Goal: Task Accomplishment & Management: Manage account settings

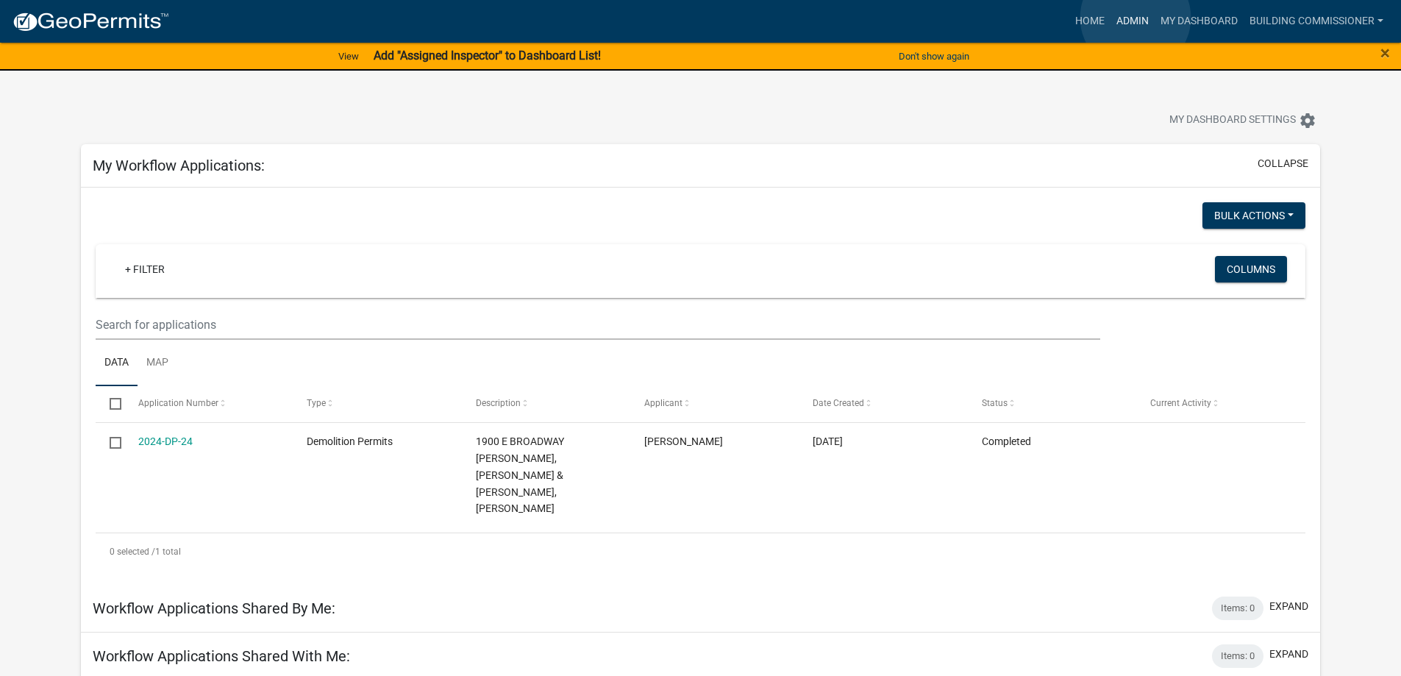
click at [1136, 18] on link "Admin" at bounding box center [1133, 21] width 44 height 28
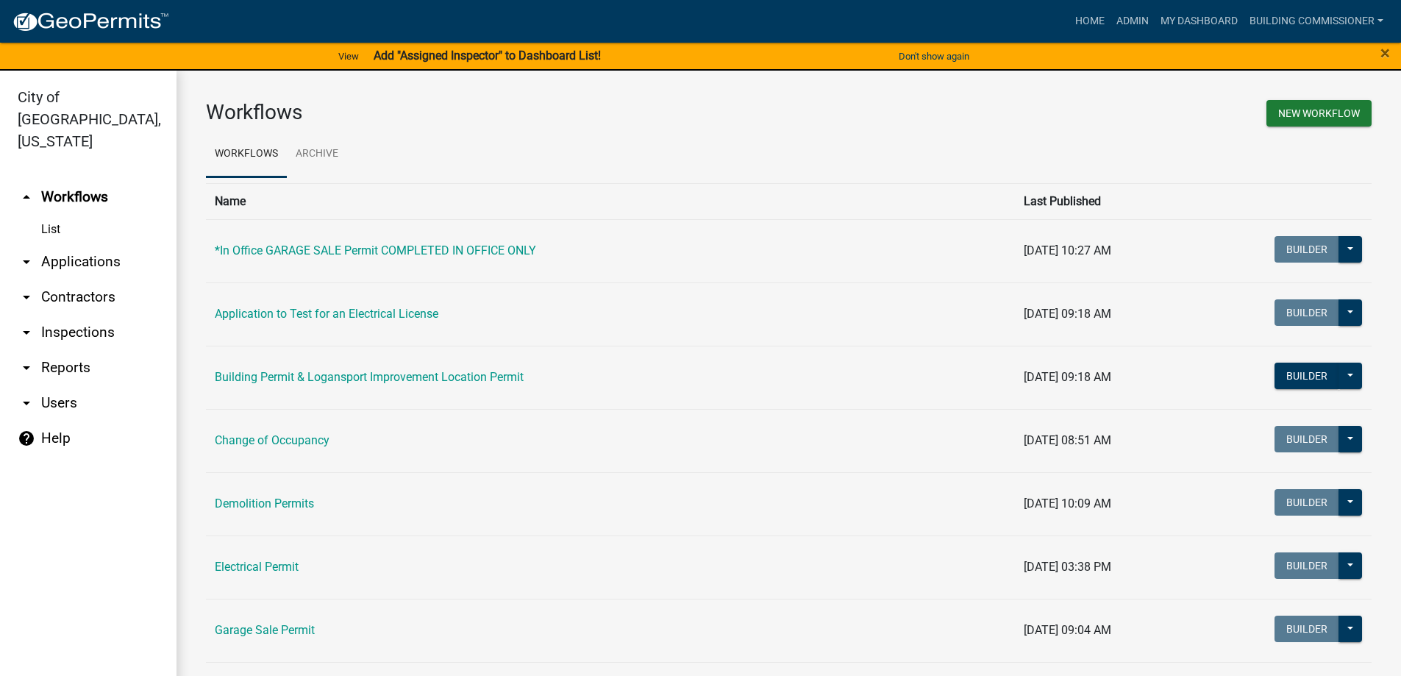
click at [68, 244] on link "arrow_drop_down Applications" at bounding box center [88, 261] width 177 height 35
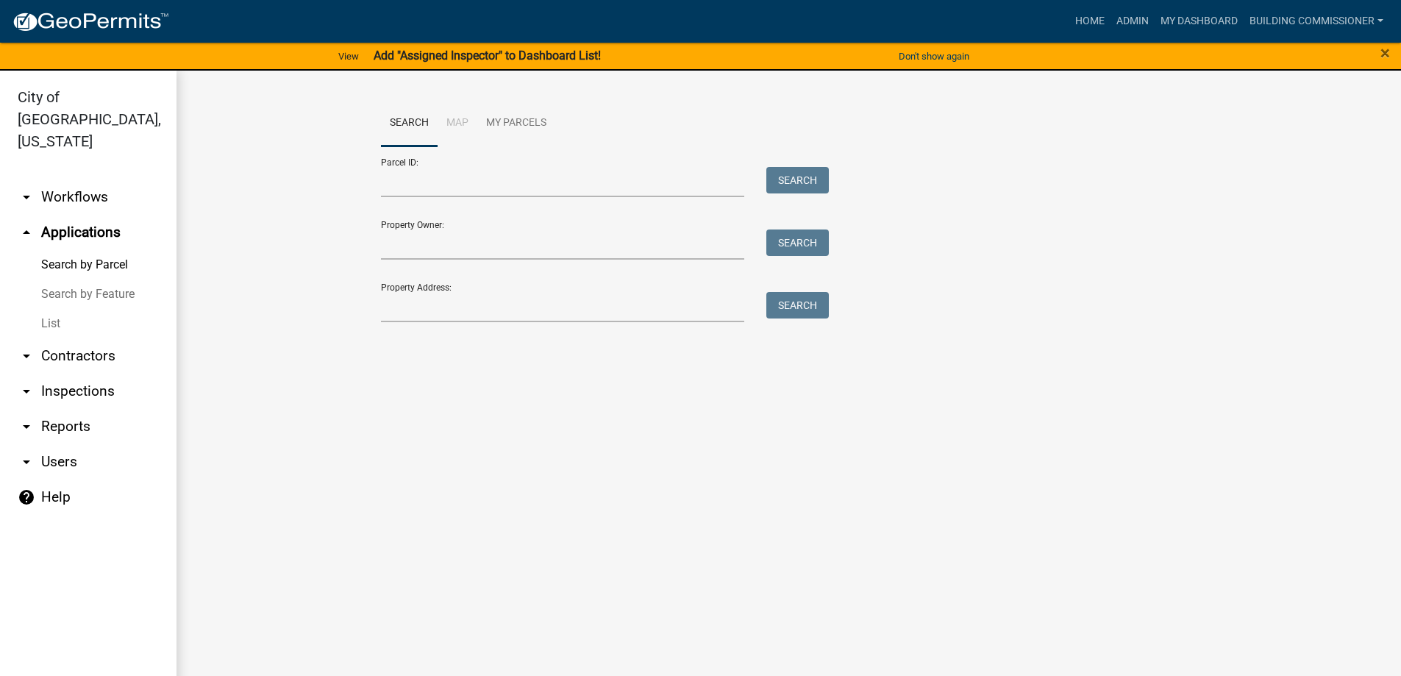
click at [49, 309] on link "List" at bounding box center [88, 323] width 177 height 29
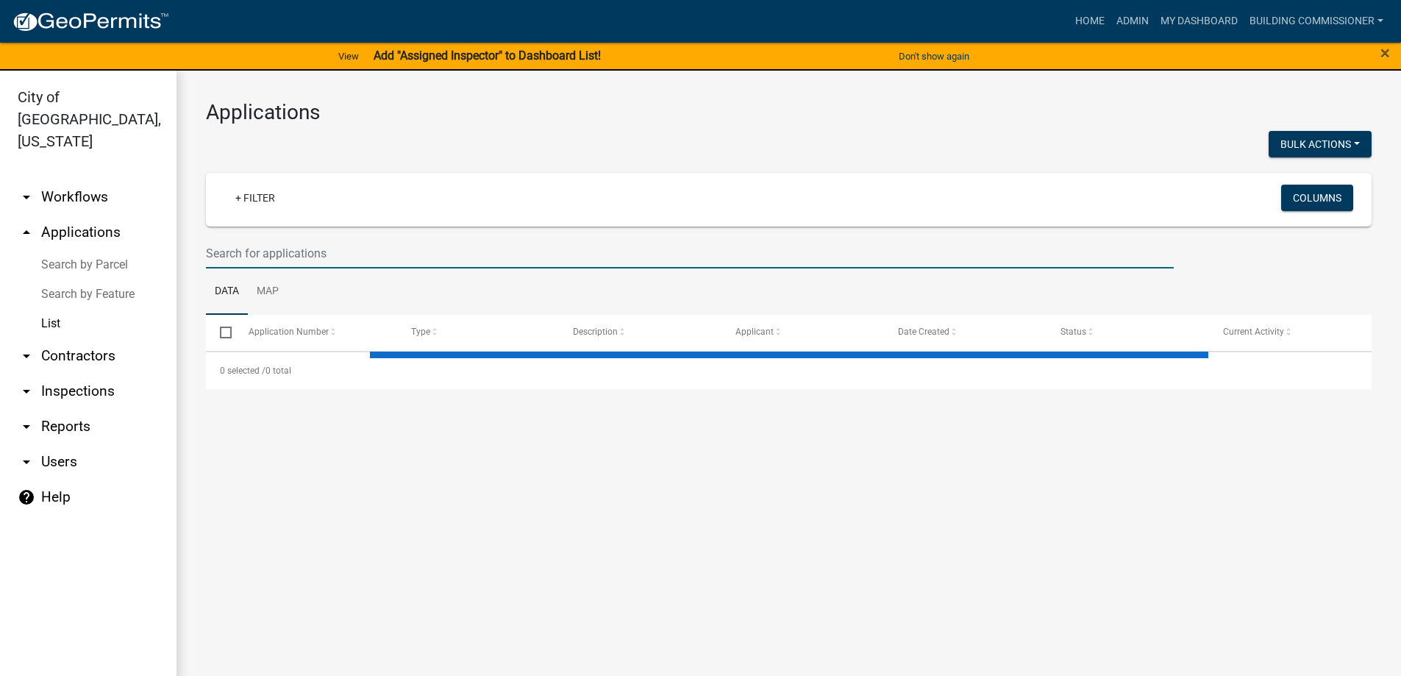
click at [253, 264] on input "text" at bounding box center [690, 253] width 968 height 30
select select "3: 100"
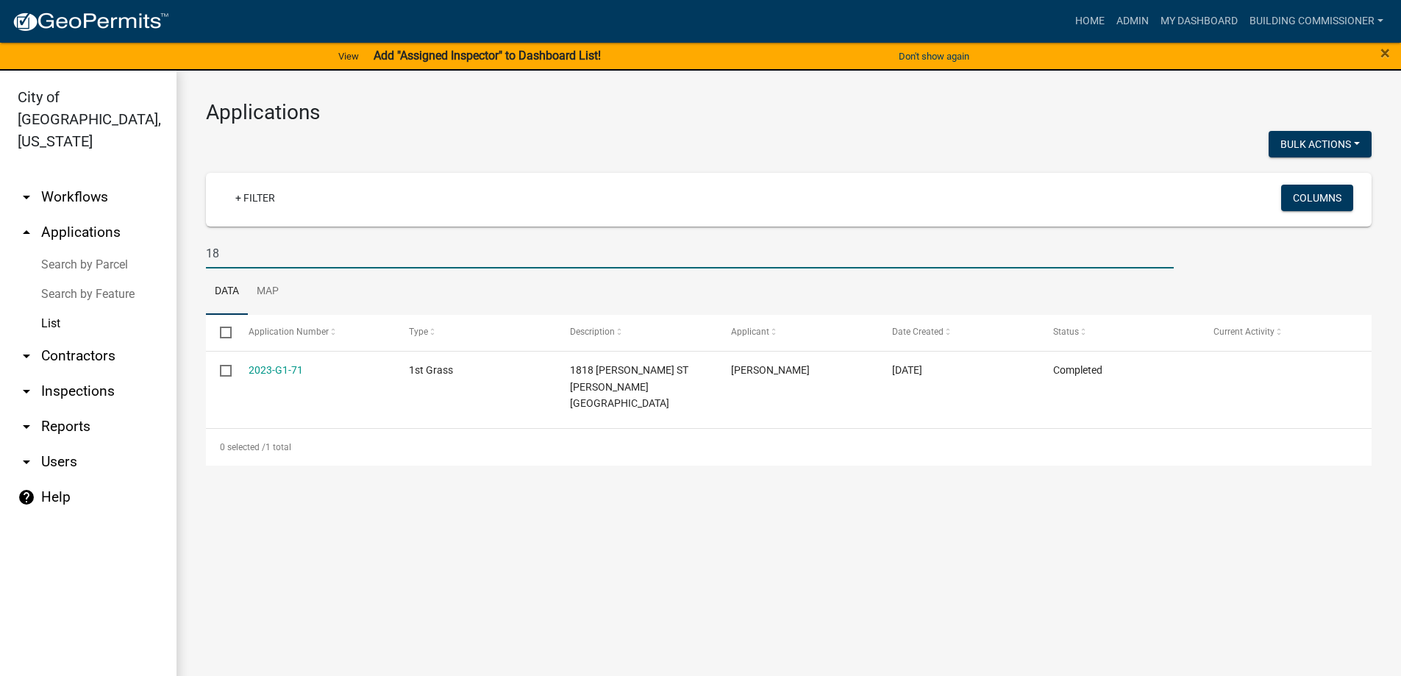
type input "1"
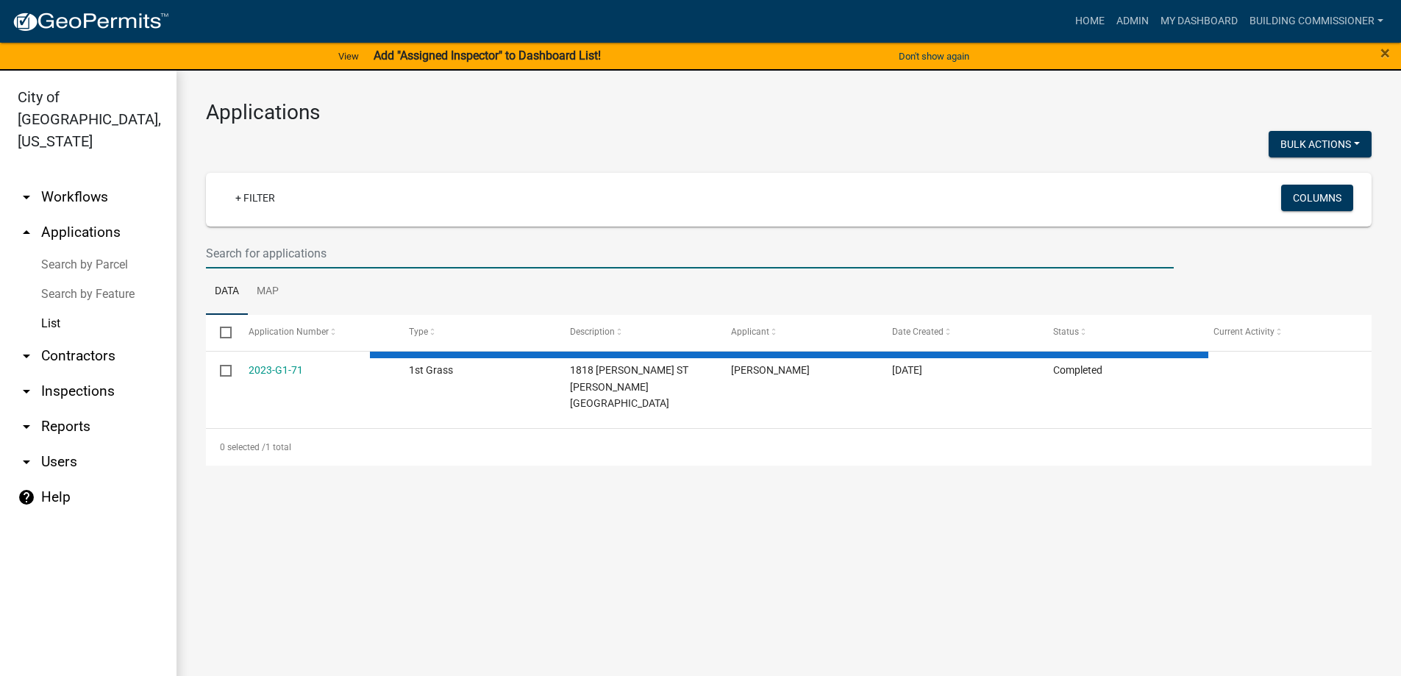
select select "3: 100"
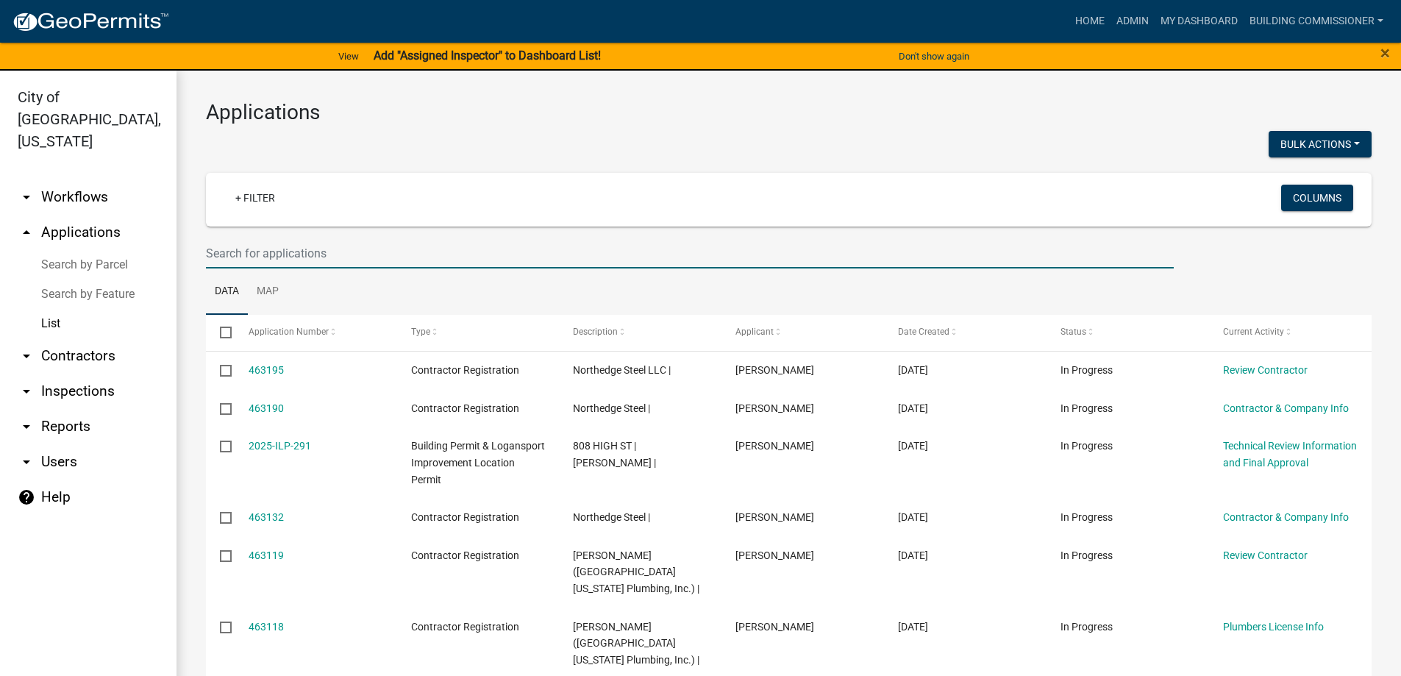
click at [276, 255] on input "text" at bounding box center [690, 253] width 968 height 30
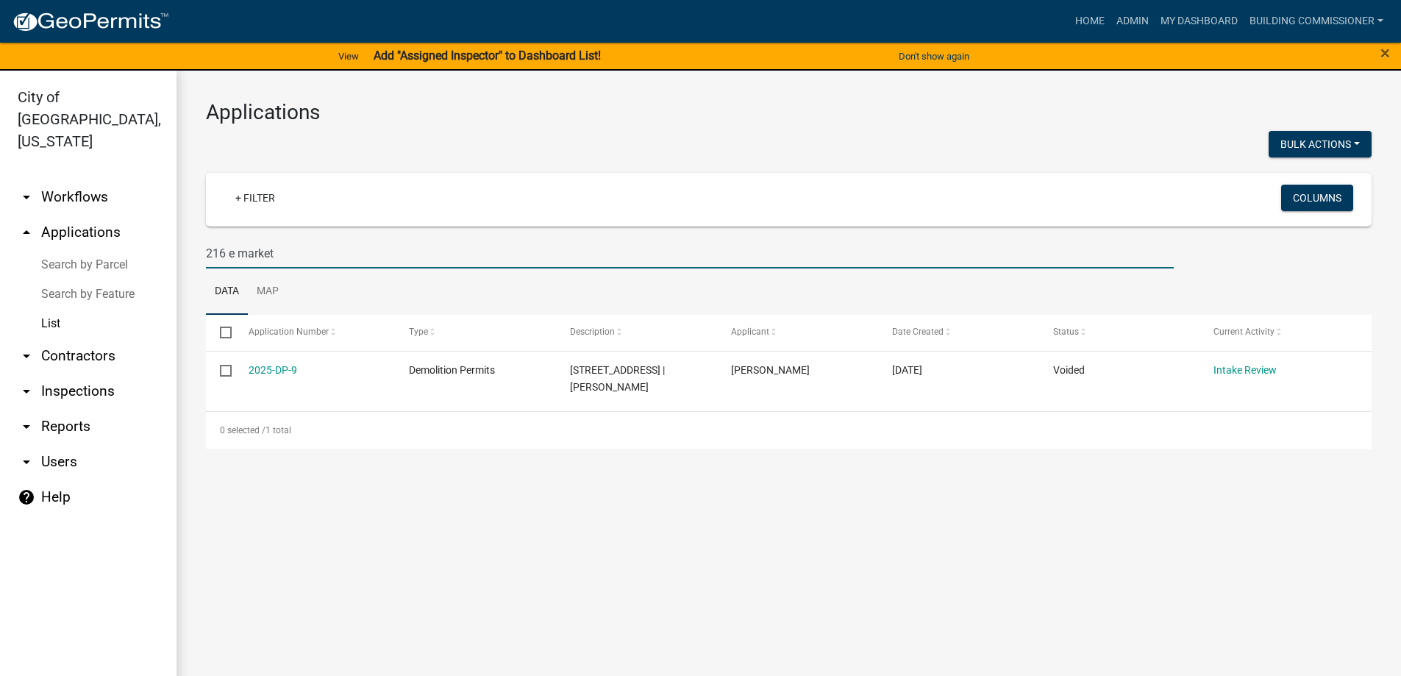
click at [224, 252] on input "216 e market" at bounding box center [690, 253] width 968 height 30
type input "e market"
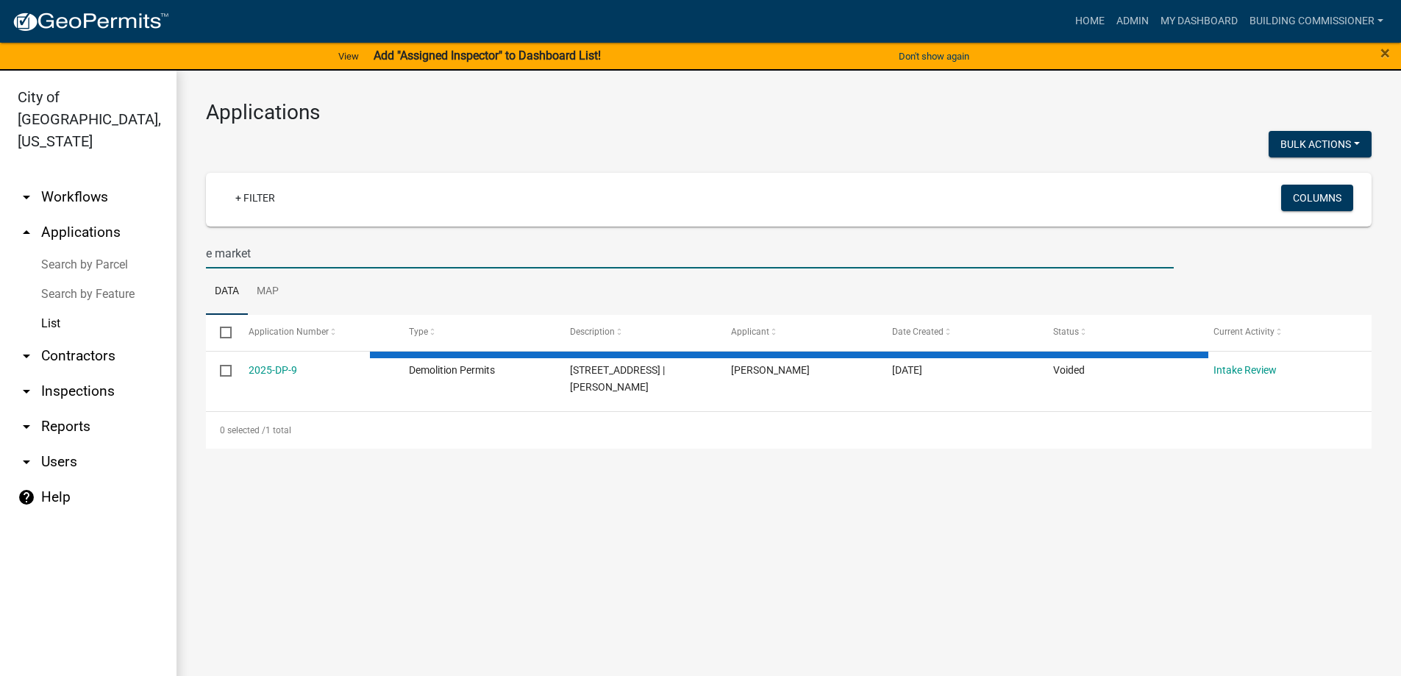
select select "3: 100"
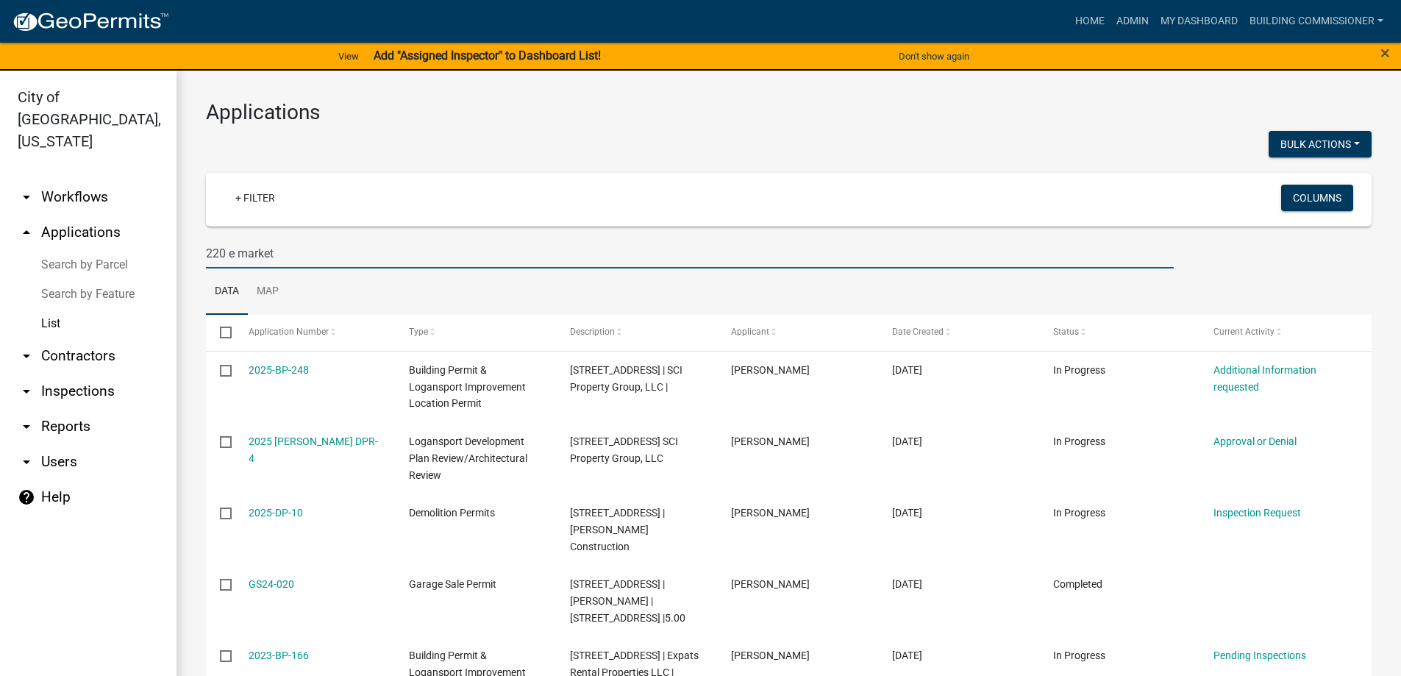
click at [274, 252] on input "220 e market" at bounding box center [690, 253] width 968 height 30
type input "2"
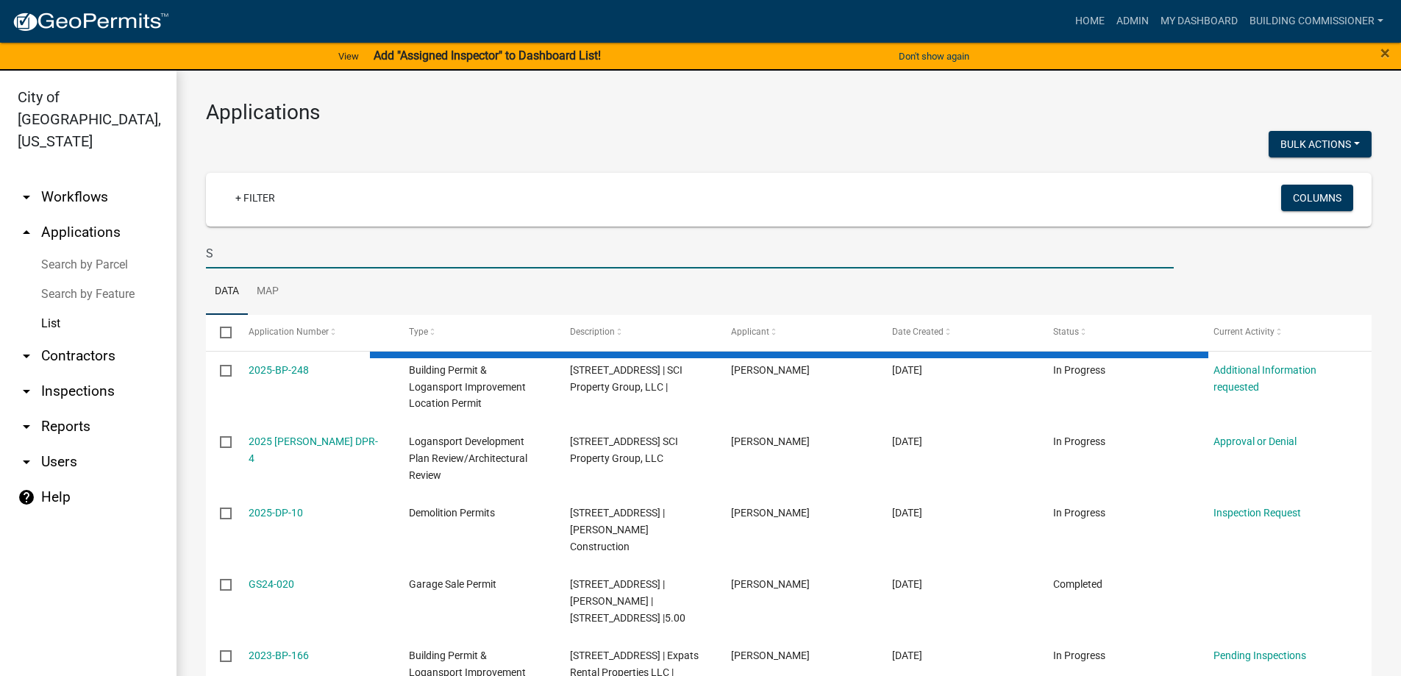
type input "Sm"
select select "3: 100"
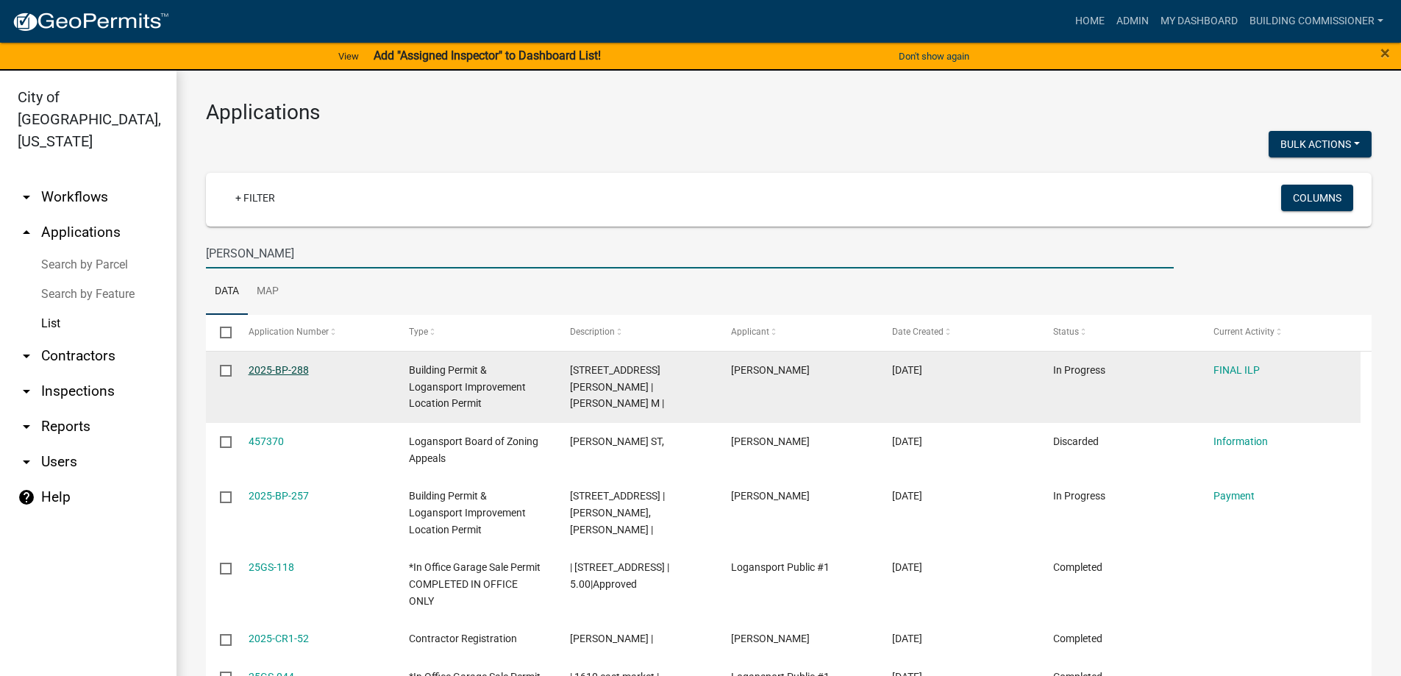
type input "[PERSON_NAME]"
click at [270, 370] on link "2025-BP-288" at bounding box center [279, 370] width 60 height 12
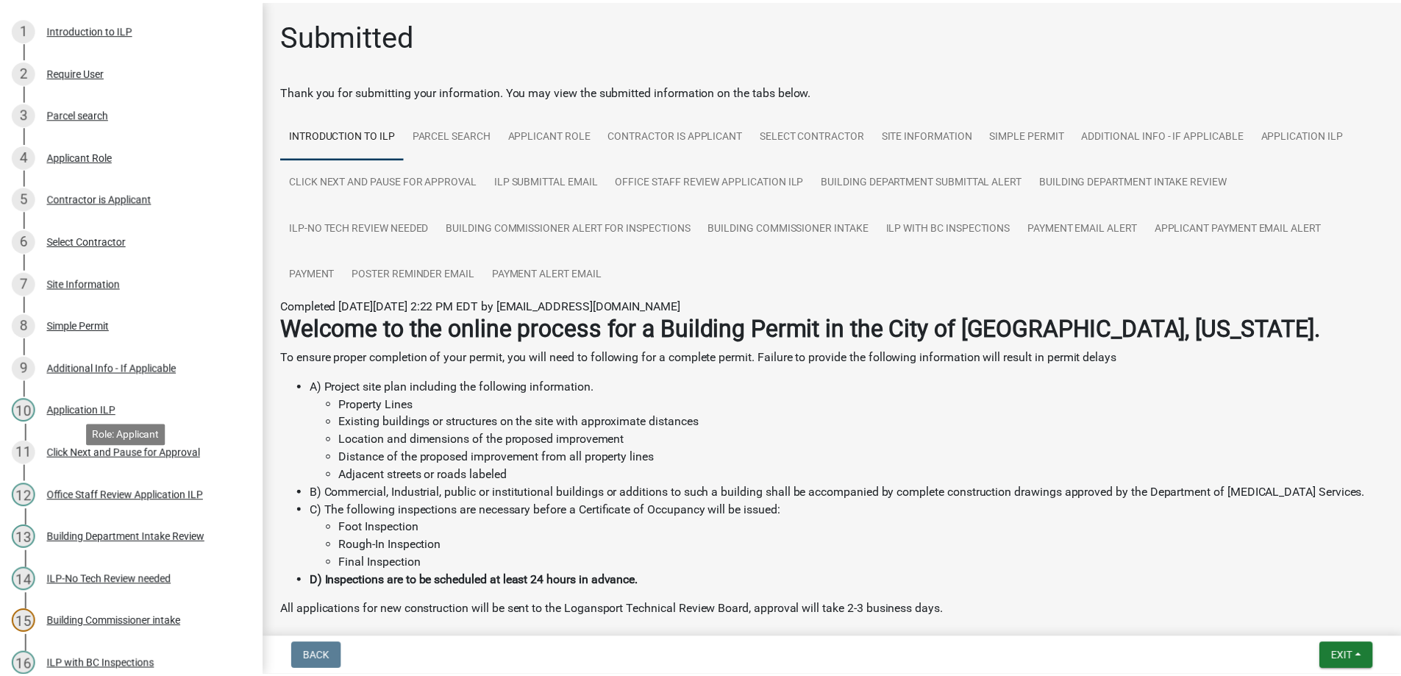
scroll to position [500, 0]
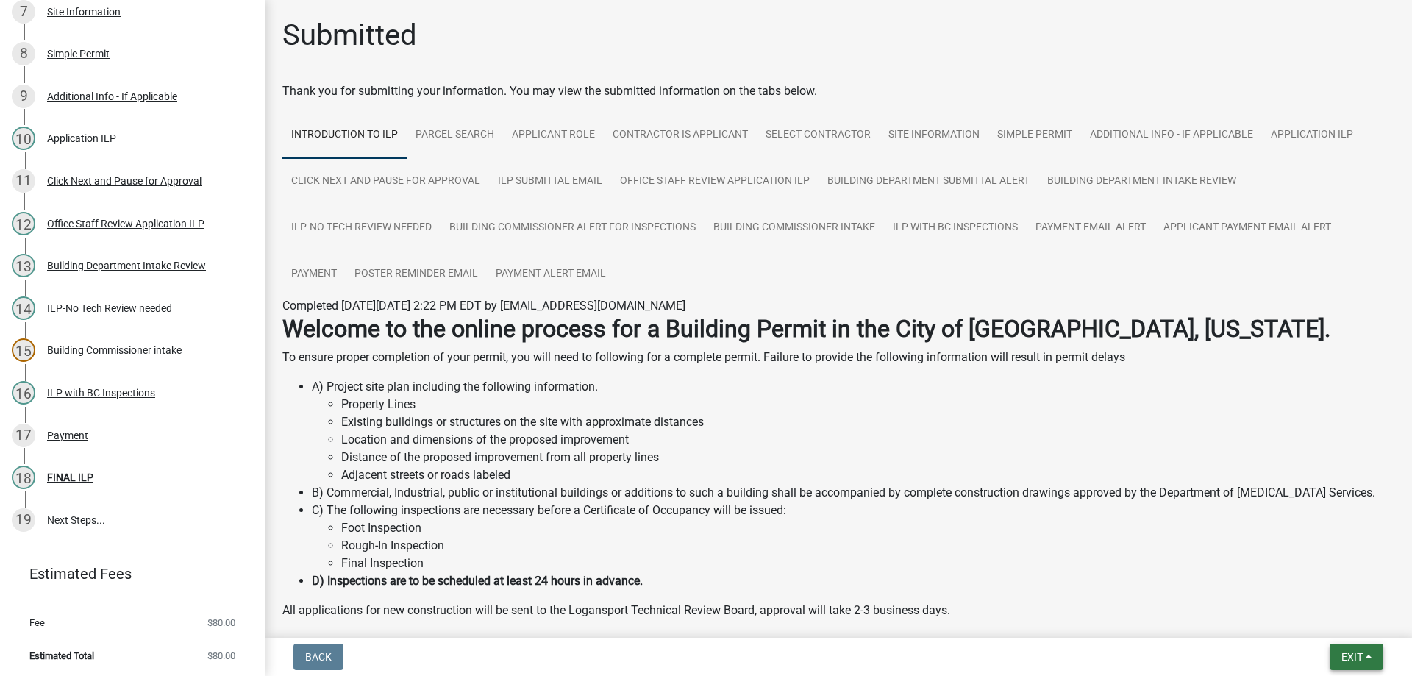
click at [1356, 651] on span "Exit" at bounding box center [1352, 657] width 21 height 12
click at [1333, 618] on button "Save & Exit" at bounding box center [1325, 618] width 118 height 35
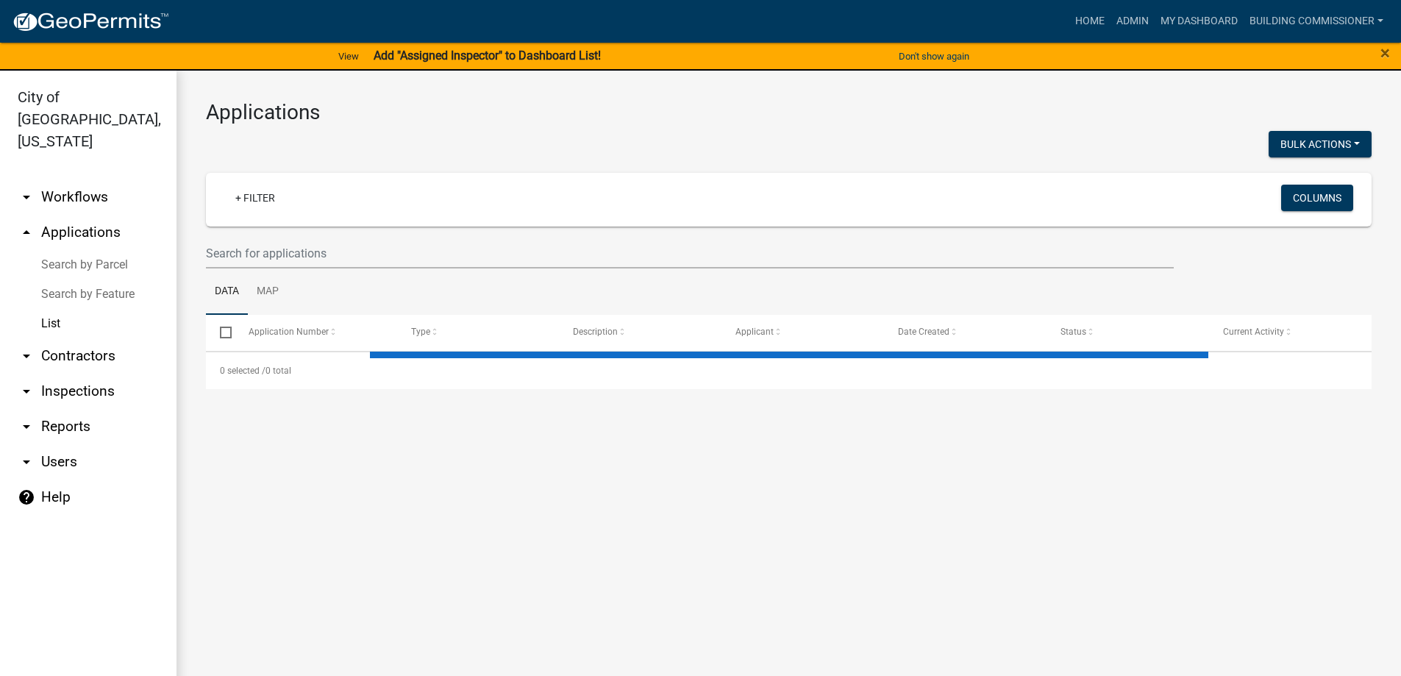
select select "3: 100"
